Goal: Check status: Check status

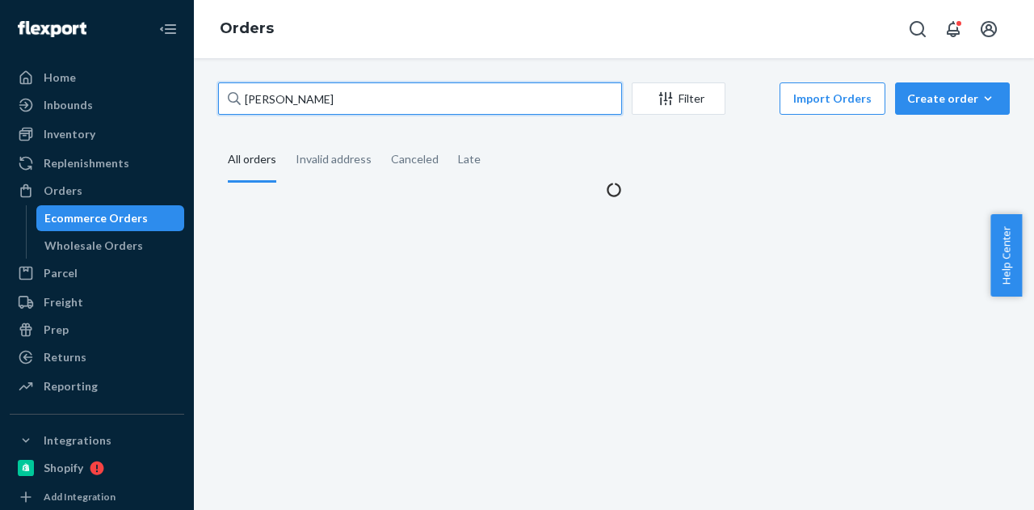
click at [326, 99] on input "[PERSON_NAME]" at bounding box center [420, 98] width 404 height 32
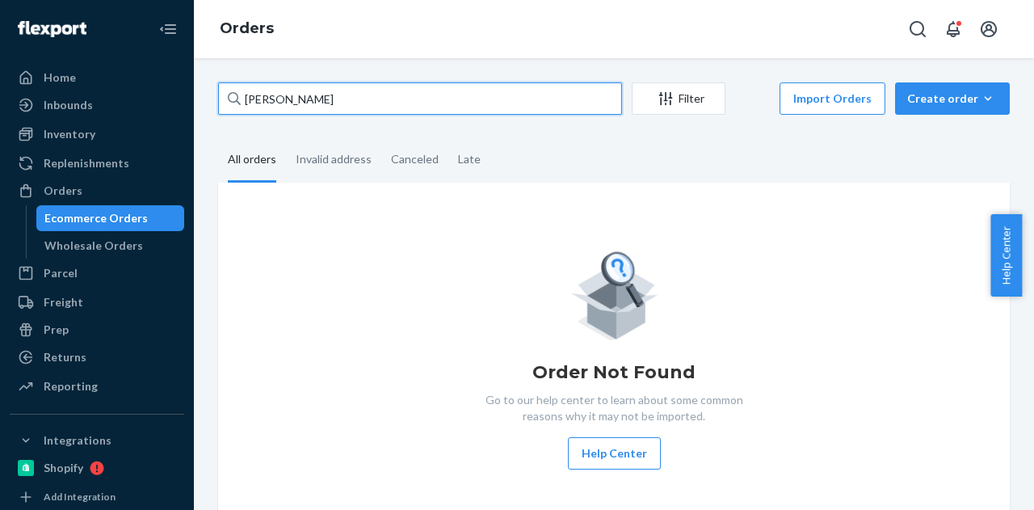
type input "[PERSON_NAME]"
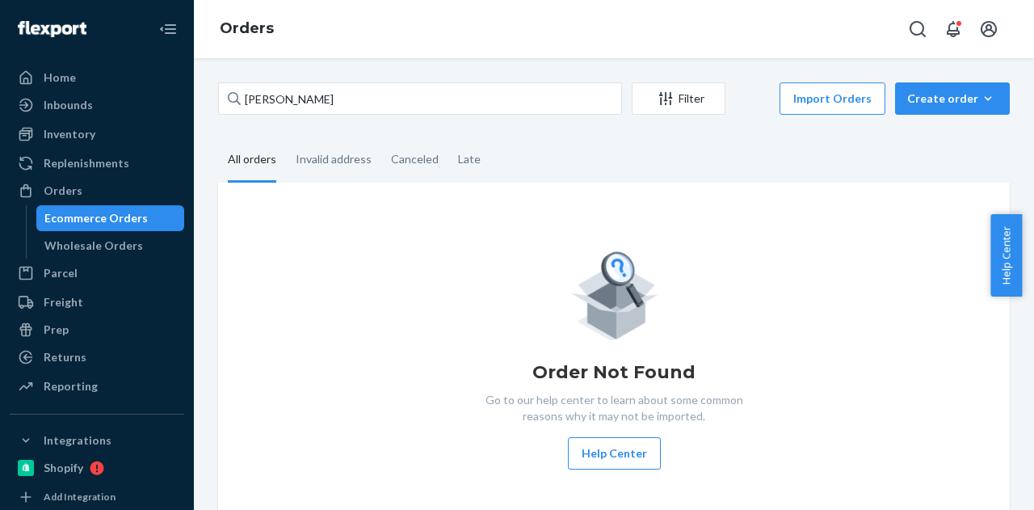
click at [623, 159] on fieldset "All orders Invalid address Canceled Late" at bounding box center [613, 160] width 791 height 44
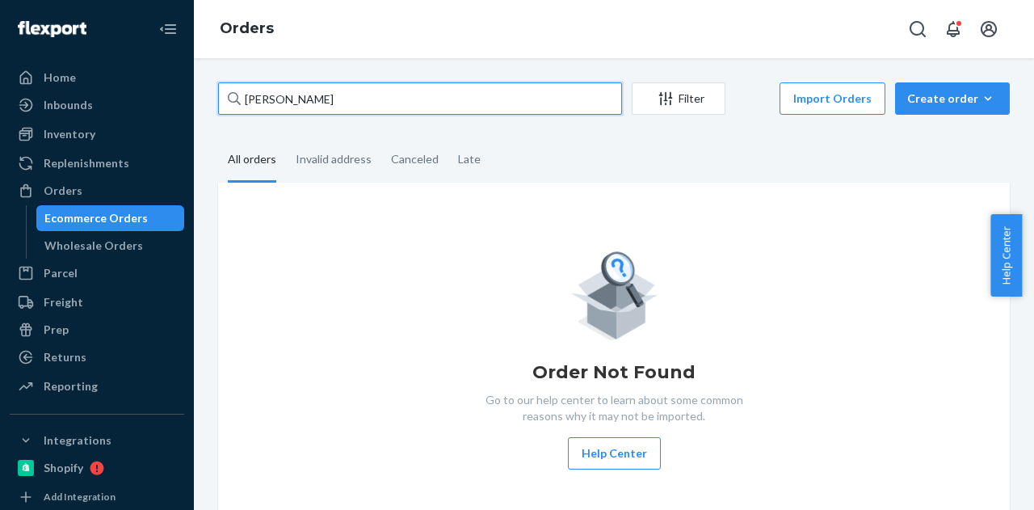
click at [404, 107] on input "[PERSON_NAME]" at bounding box center [420, 98] width 404 height 32
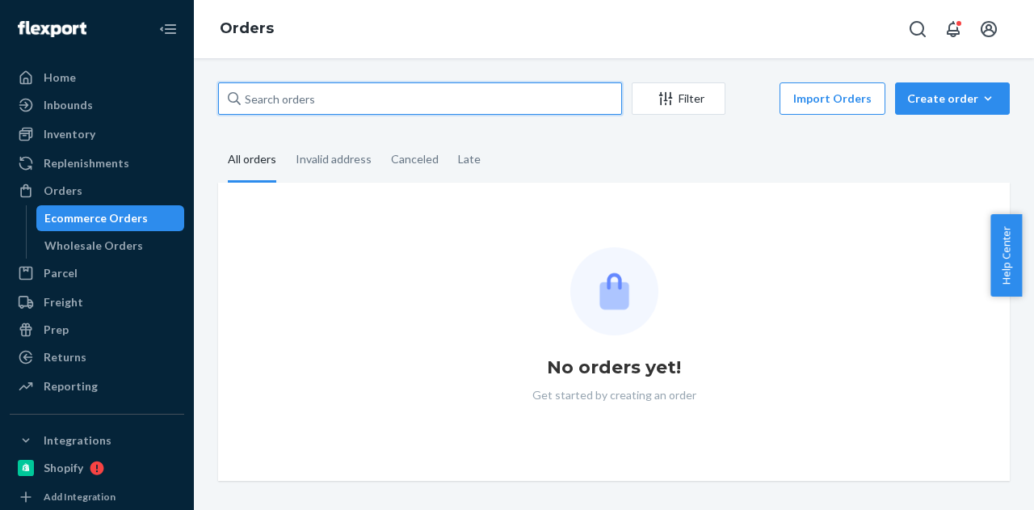
paste input "[PERSON_NAME]"
type input "[PERSON_NAME]"
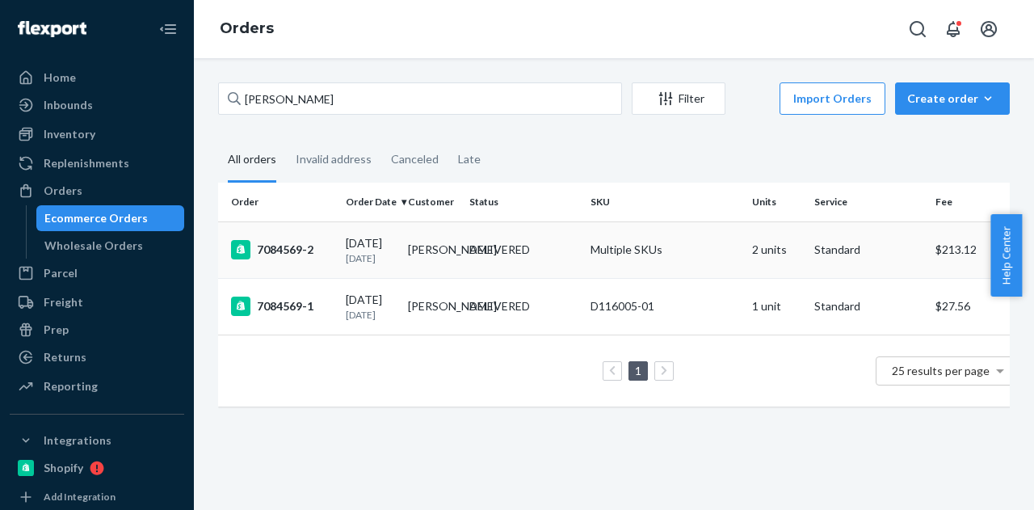
click at [443, 257] on td "[PERSON_NAME]" at bounding box center [432, 249] width 62 height 57
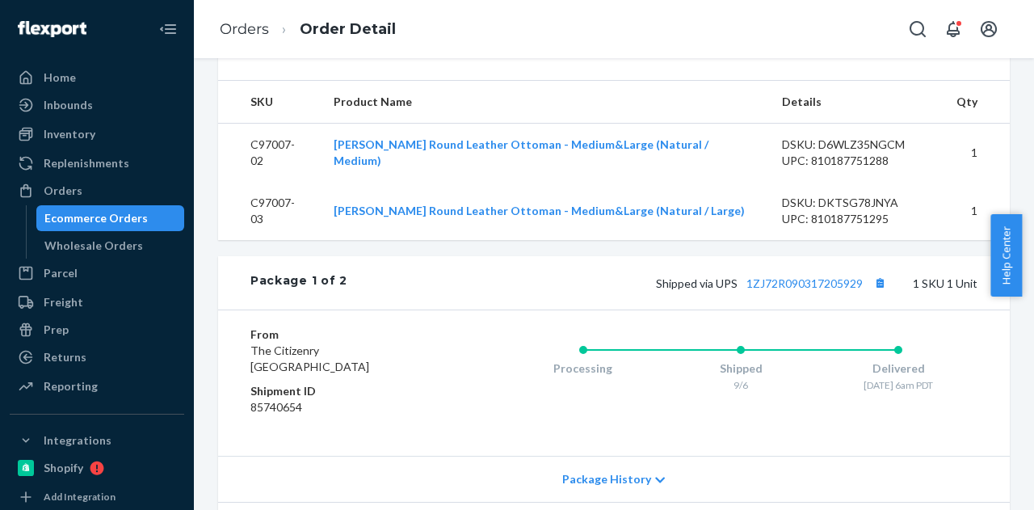
scroll to position [1009, 0]
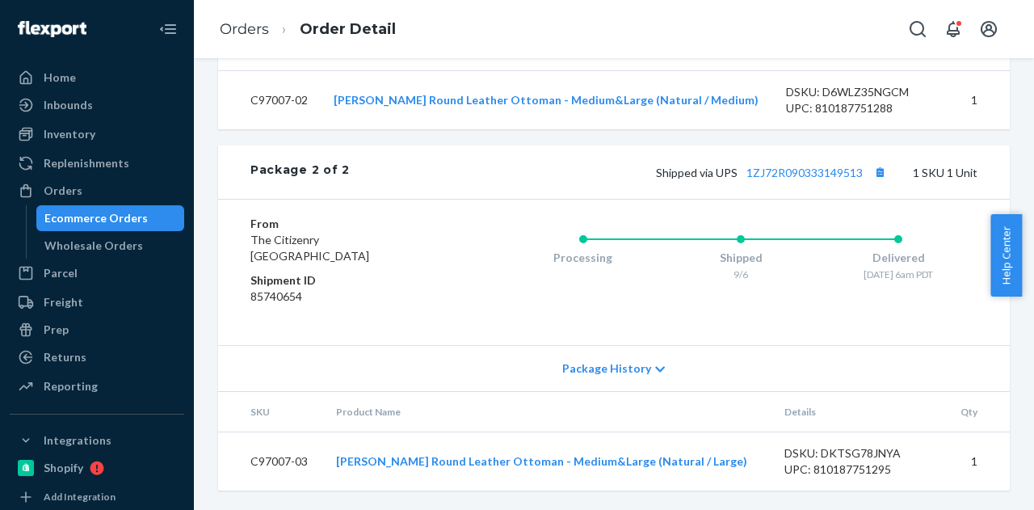
click at [137, 221] on div "Ecommerce Orders" at bounding box center [95, 218] width 103 height 16
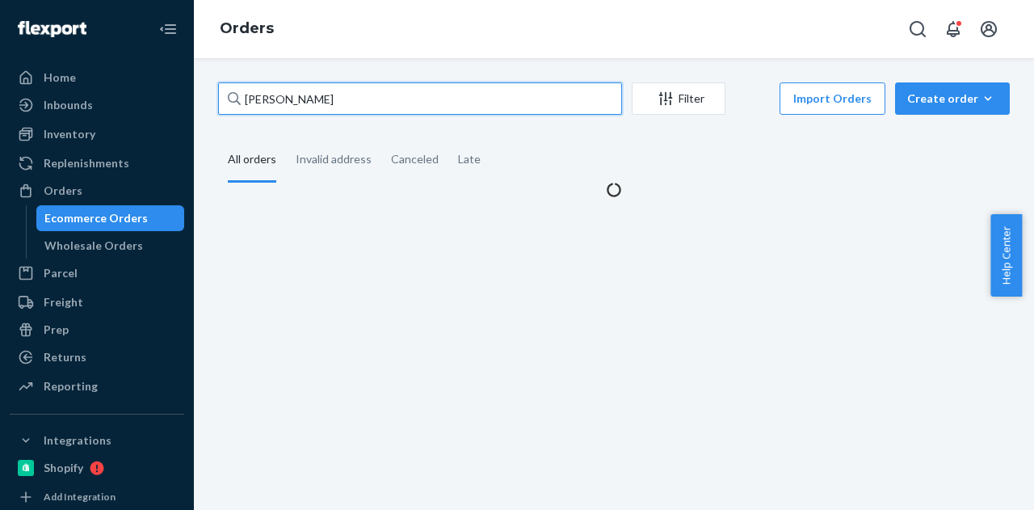
click at [405, 101] on input "[PERSON_NAME]" at bounding box center [420, 98] width 404 height 32
paste input "[PERSON_NAME]"
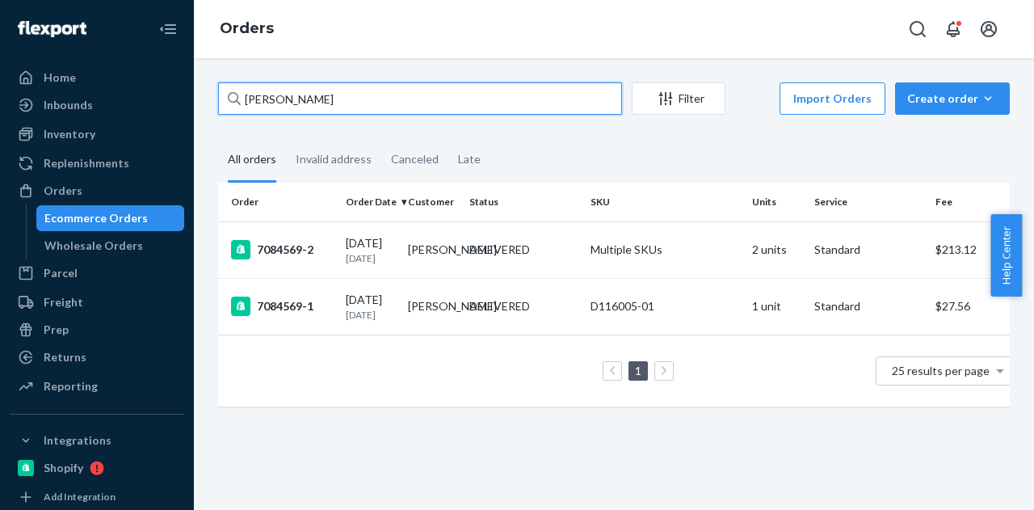
type input "[PERSON_NAME]"
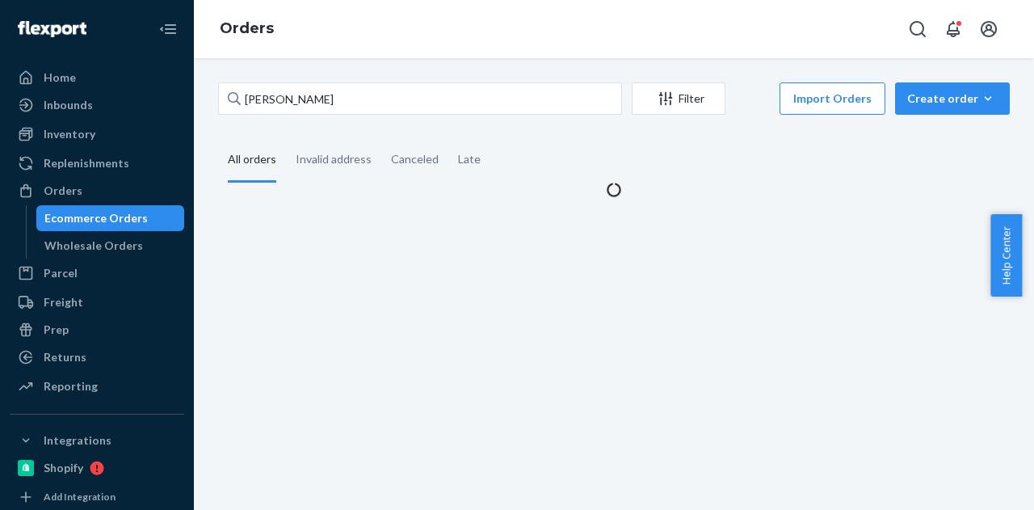
click at [591, 136] on div "[PERSON_NAME] Filter Import Orders Create order Ecommerce order Removal order A…" at bounding box center [614, 139] width 816 height 115
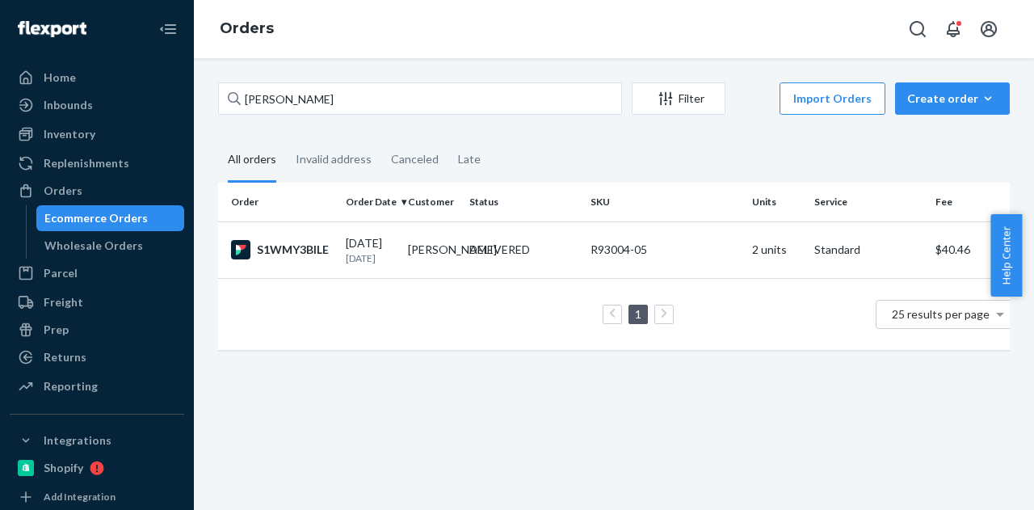
click at [391, 250] on div "[DATE] [DATE]" at bounding box center [370, 250] width 49 height 30
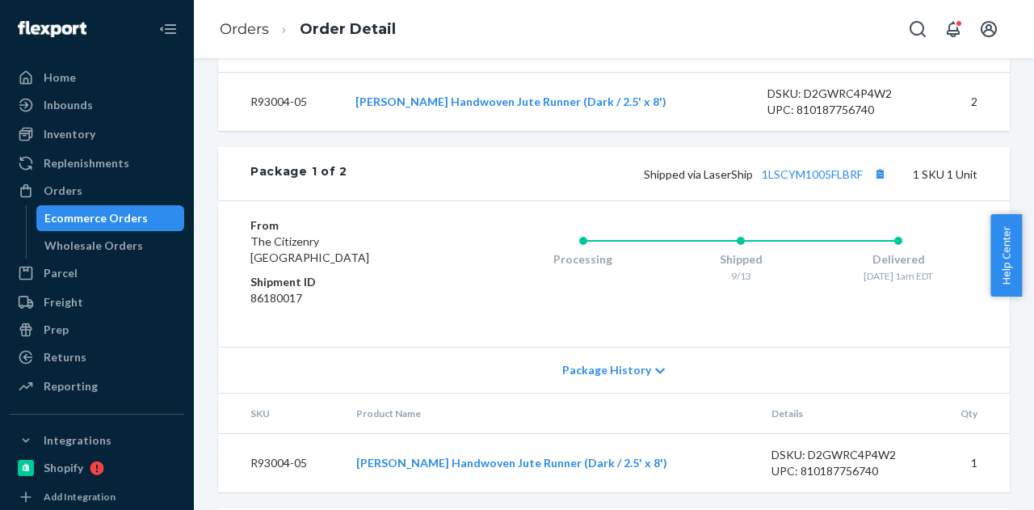
scroll to position [646, 0]
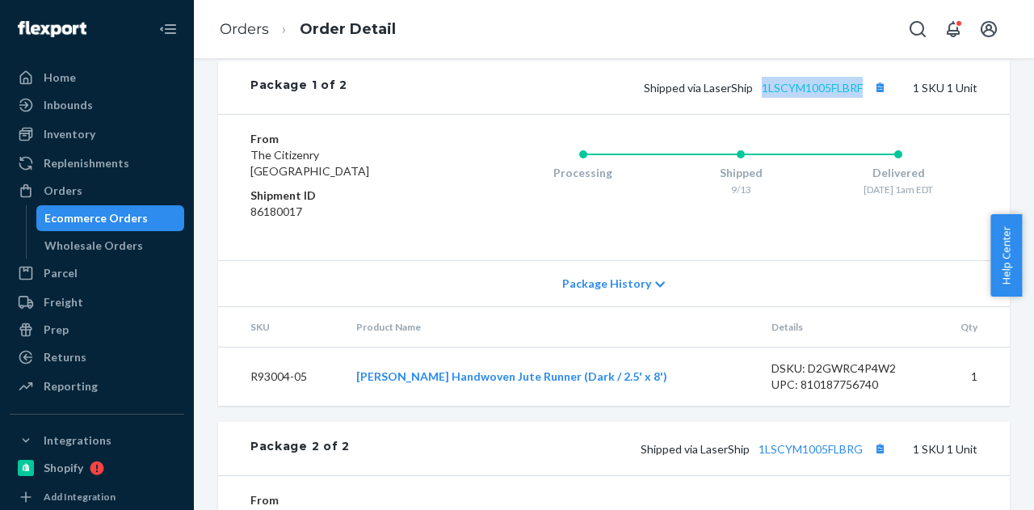
drag, startPoint x: 745, startPoint y: 121, endPoint x: 850, endPoint y: 115, distance: 104.4
click at [850, 94] on span "Shipped via LaserShip 1LSCYM1005FLBRF" at bounding box center [767, 88] width 246 height 14
copy link "1LSCYM1005FLBRF"
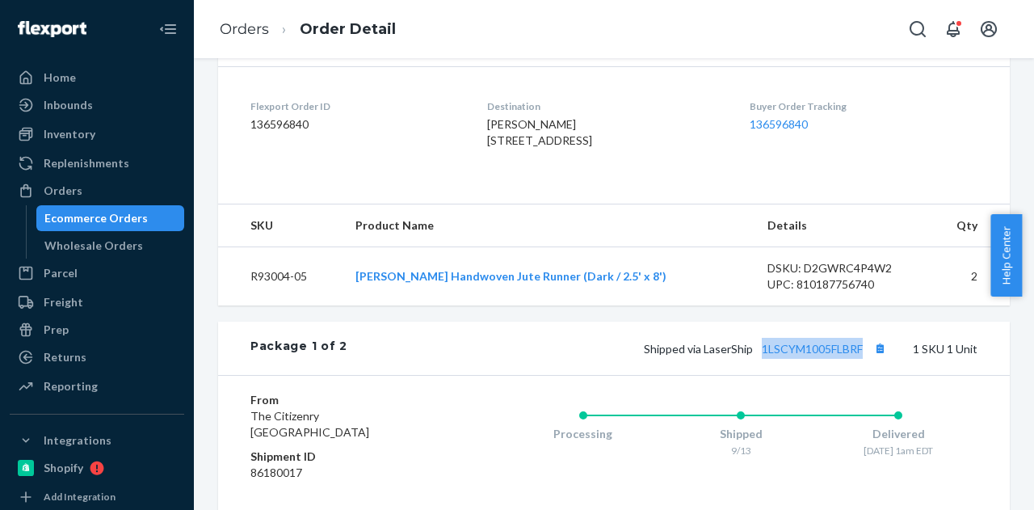
scroll to position [708, 0]
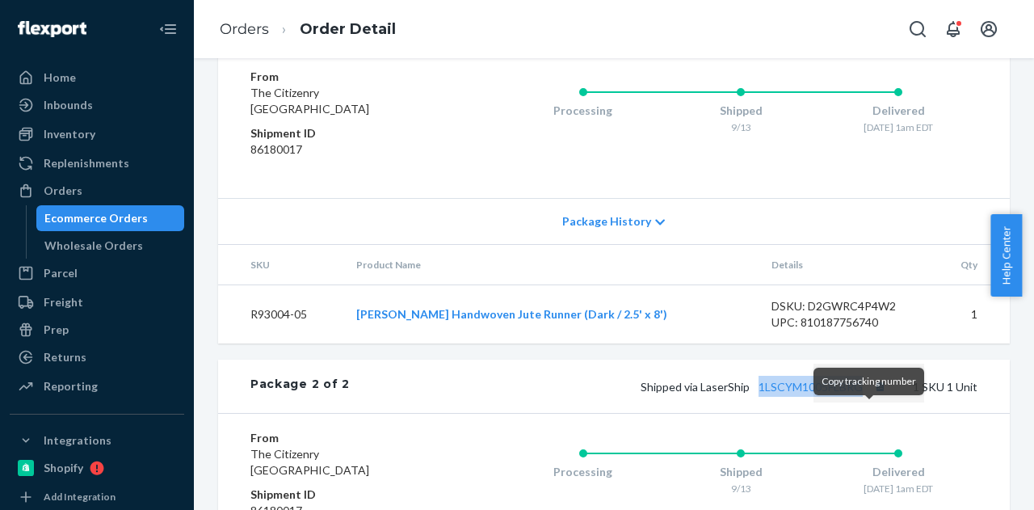
drag, startPoint x: 745, startPoint y: 420, endPoint x: 864, endPoint y: 412, distance: 119.0
click at [864, 393] on span "Shipped via LaserShip 1LSCYM1005FLBRG" at bounding box center [765, 387] width 250 height 14
copy link "1LSCYM1005FLBRG"
